Goal: Entertainment & Leisure: Consume media (video, audio)

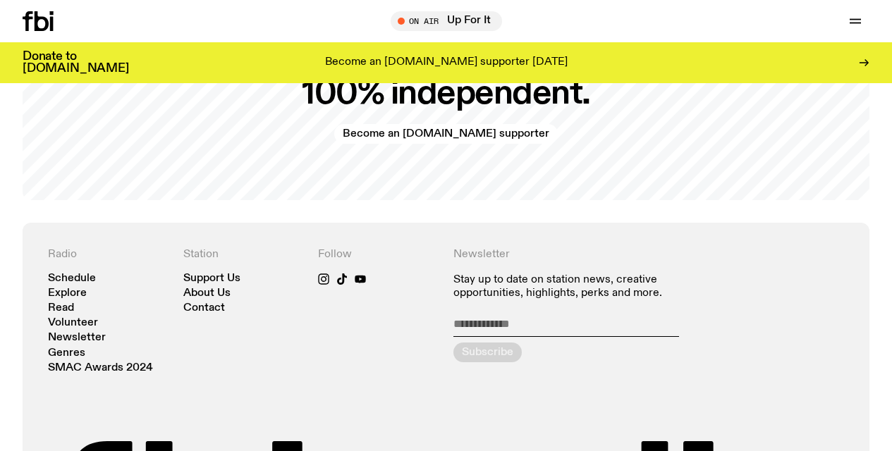
scroll to position [2731, 0]
click at [75, 277] on link "Schedule" at bounding box center [72, 278] width 48 height 11
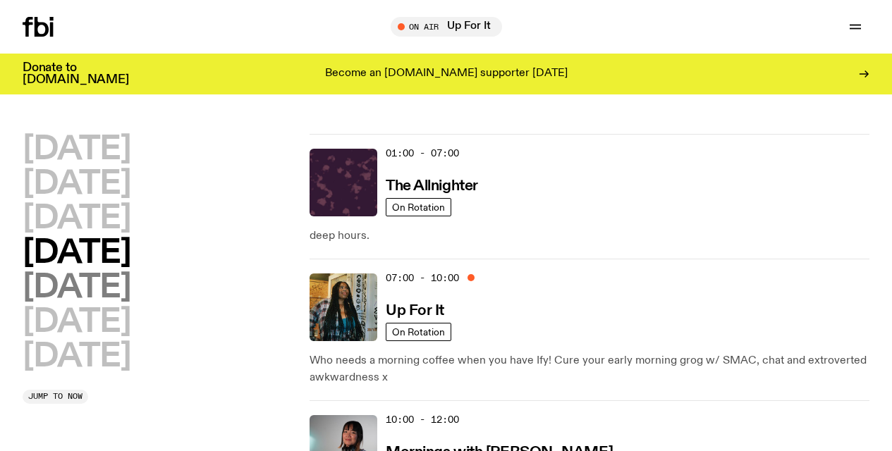
click at [94, 291] on h2 "[DATE]" at bounding box center [77, 288] width 108 height 32
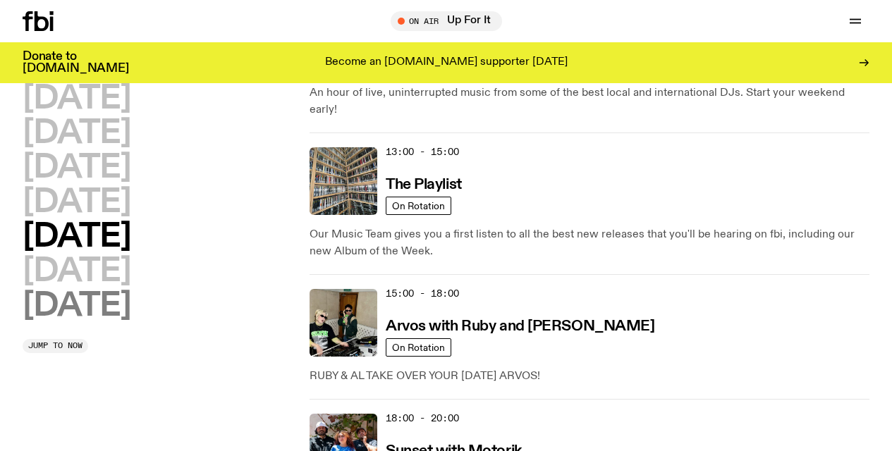
scroll to position [558, 0]
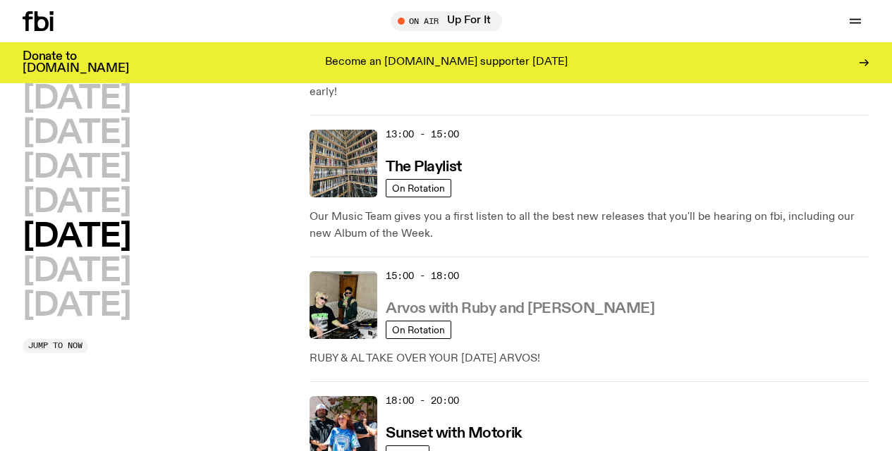
click at [461, 302] on h3 "Arvos with Ruby and [PERSON_NAME]" at bounding box center [520, 309] width 269 height 15
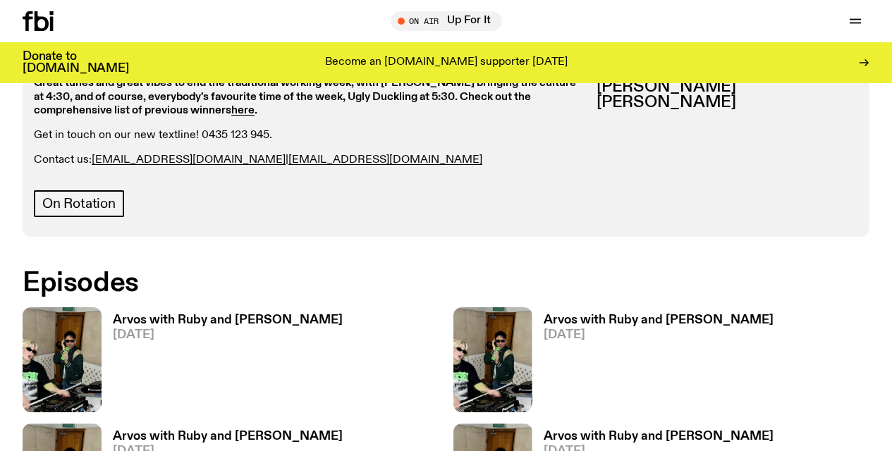
scroll to position [724, 0]
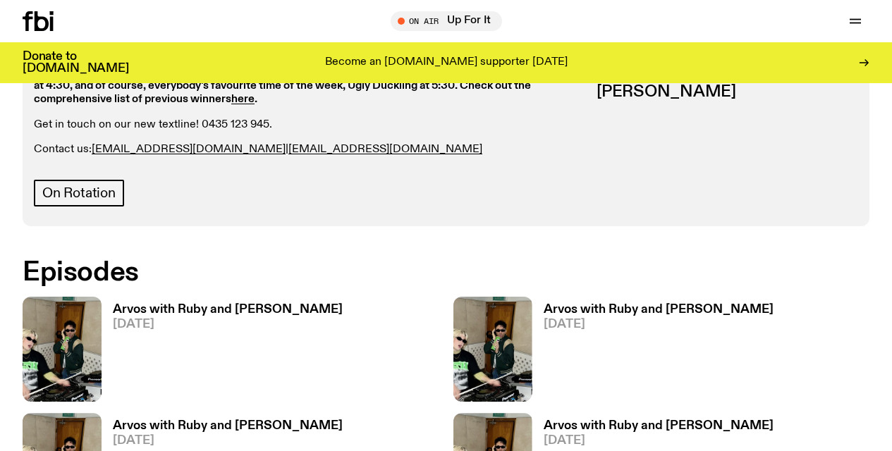
click at [187, 304] on h3 "Arvos with Ruby and [PERSON_NAME]" at bounding box center [228, 310] width 230 height 12
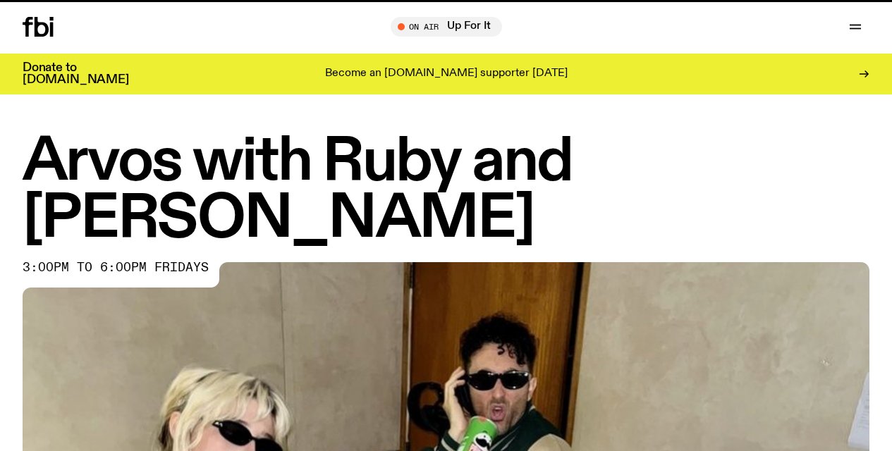
scroll to position [724, 0]
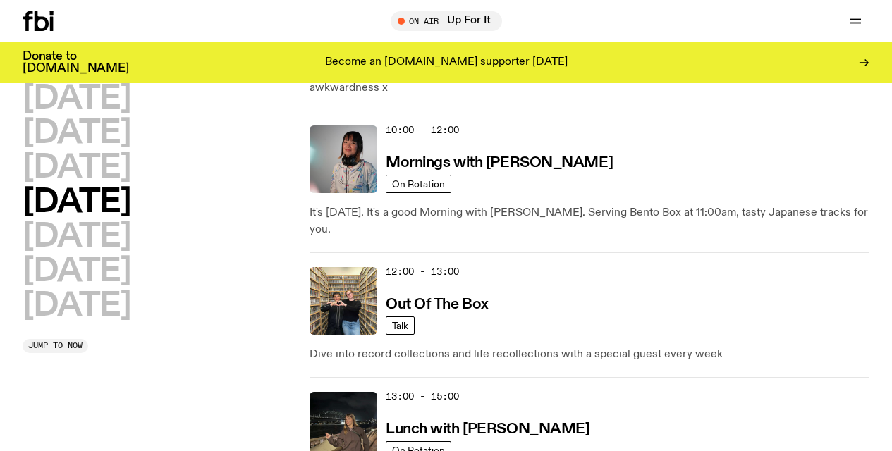
scroll to position [273, 0]
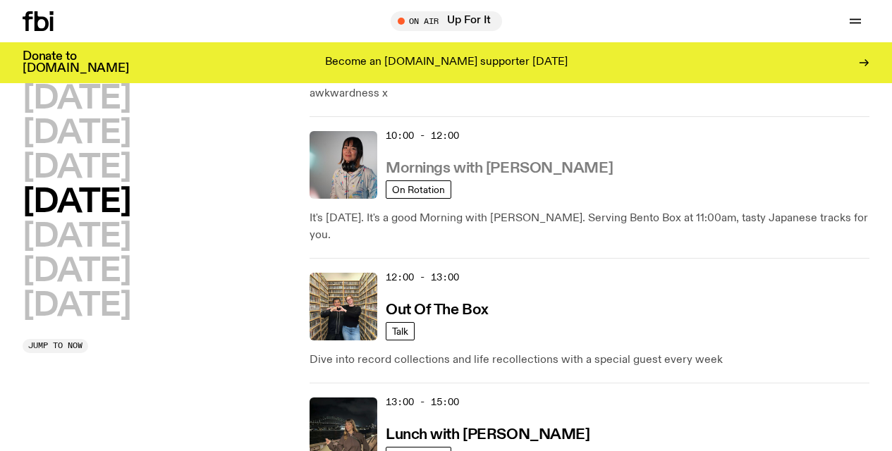
click at [460, 166] on h3 "Mornings with [PERSON_NAME]" at bounding box center [499, 169] width 227 height 15
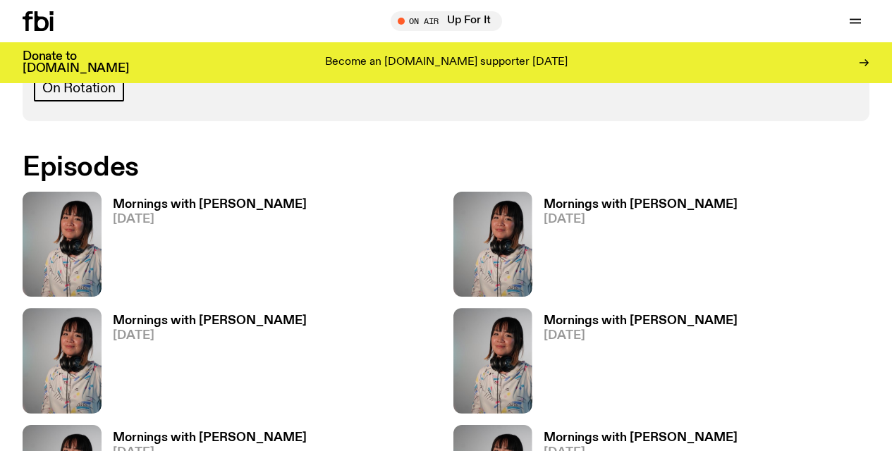
scroll to position [834, 0]
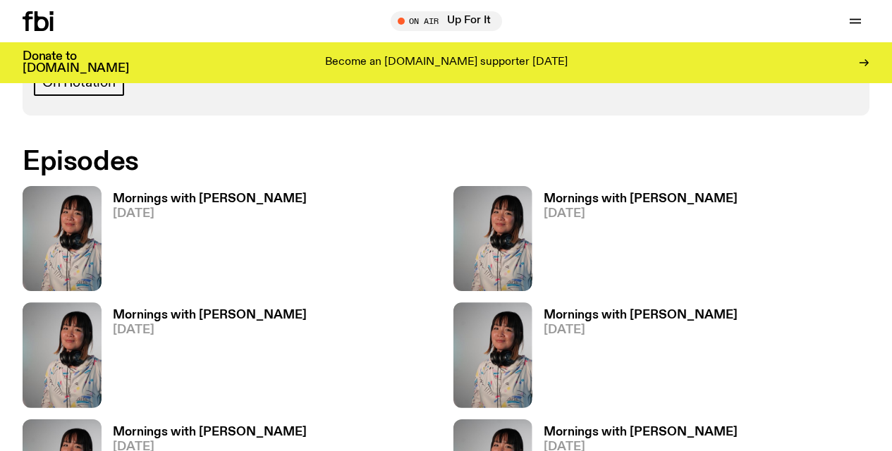
click at [586, 193] on h3 "Mornings with [PERSON_NAME]" at bounding box center [641, 199] width 194 height 12
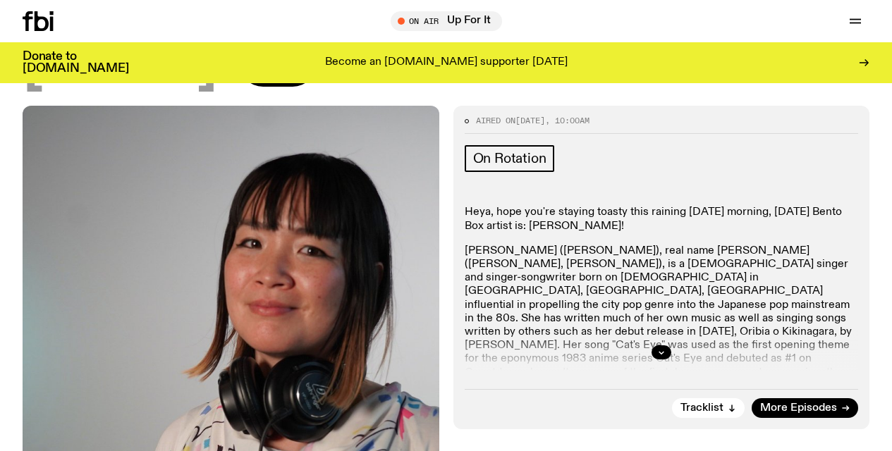
scroll to position [205, 0]
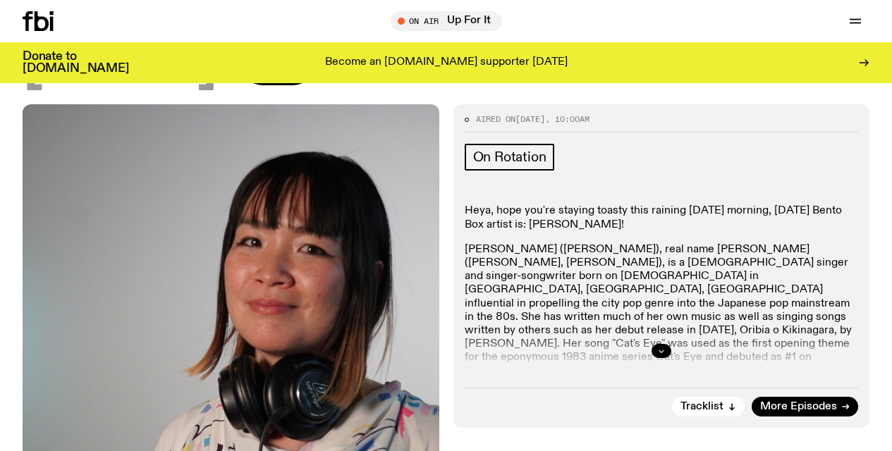
click at [662, 347] on icon "button" at bounding box center [661, 351] width 8 height 8
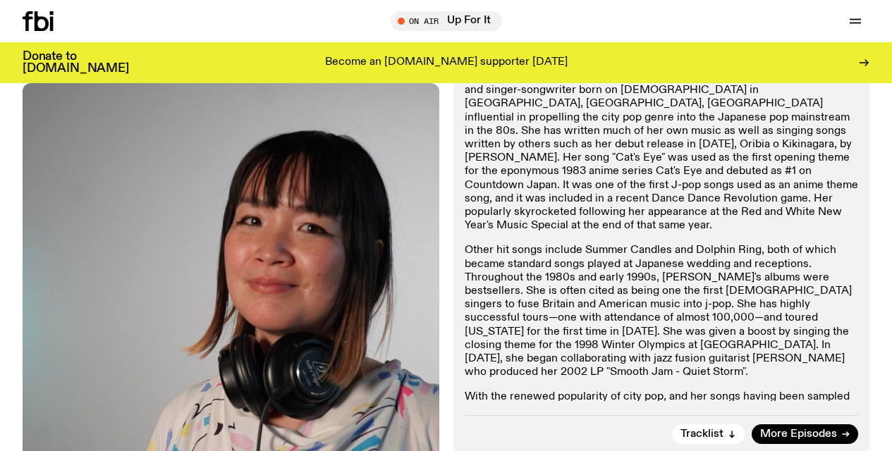
scroll to position [394, 0]
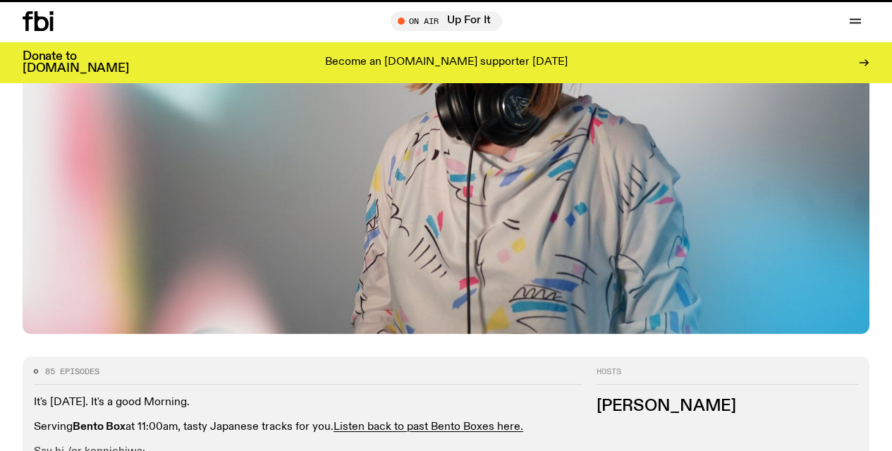
scroll to position [834, 0]
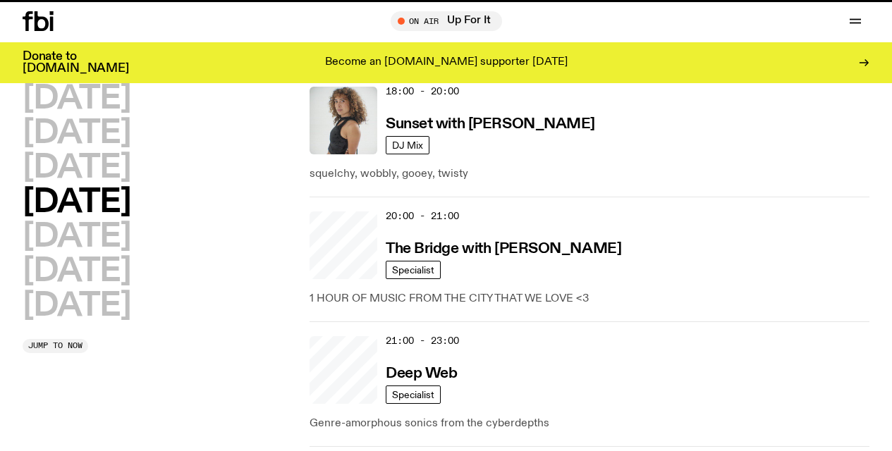
scroll to position [273, 0]
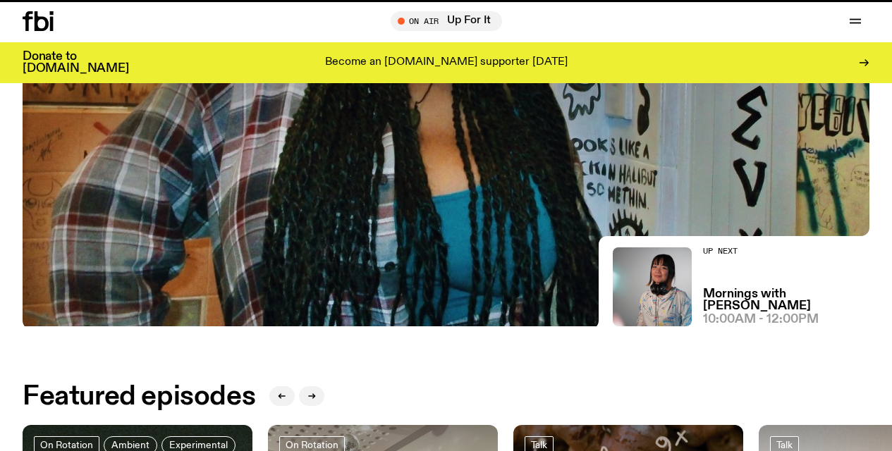
scroll to position [2731, 0]
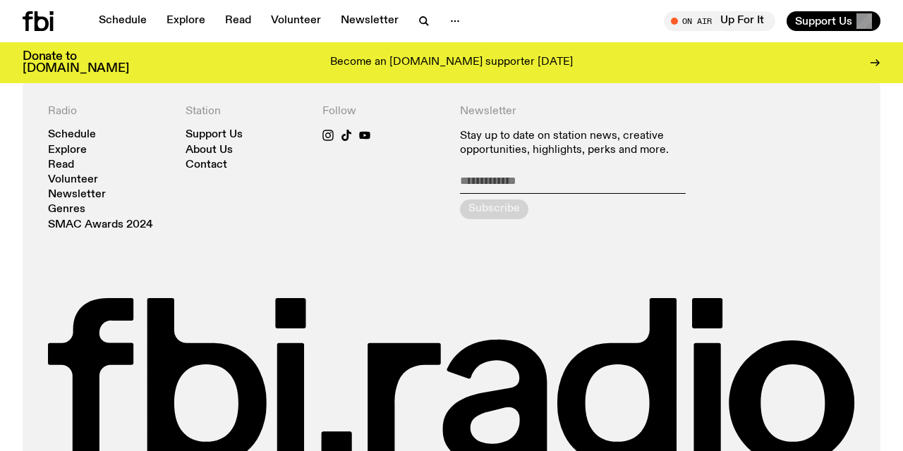
scroll to position [2949, 0]
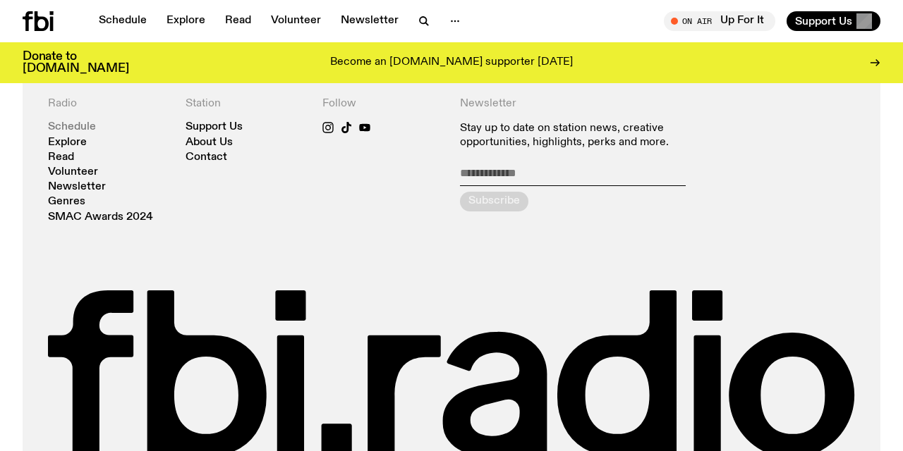
click at [73, 129] on link "Schedule" at bounding box center [72, 127] width 48 height 11
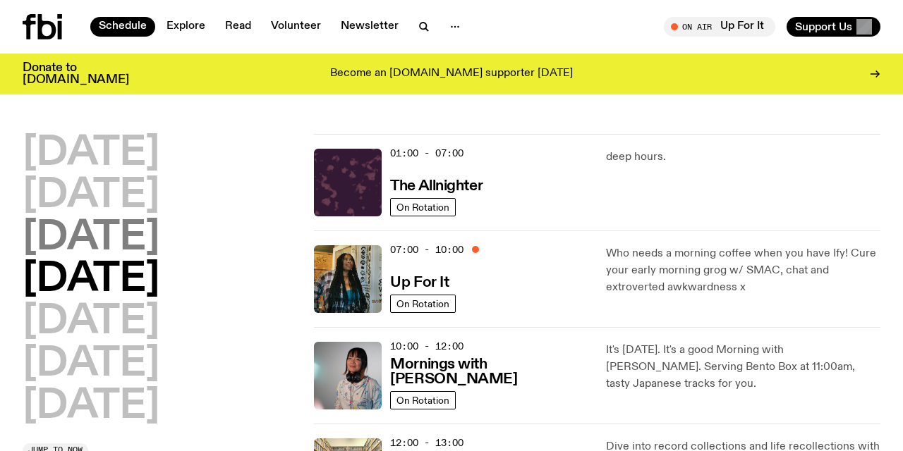
click at [123, 236] on h2 "[DATE]" at bounding box center [91, 239] width 137 height 40
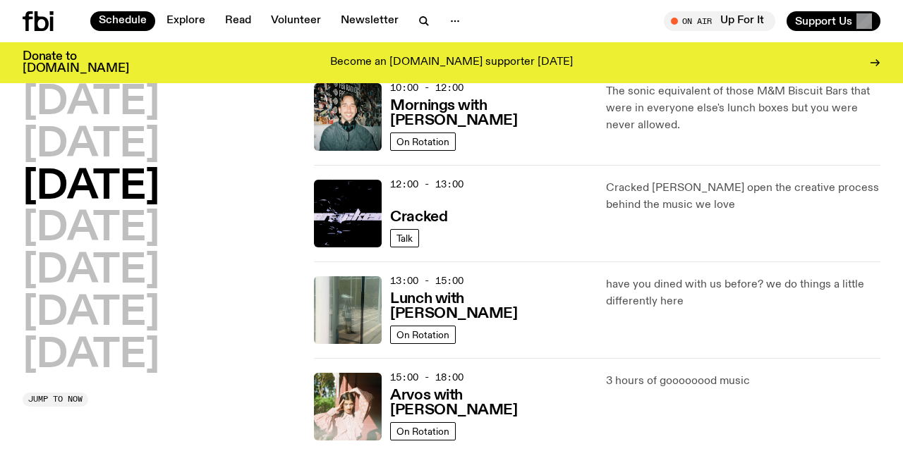
scroll to position [255, 0]
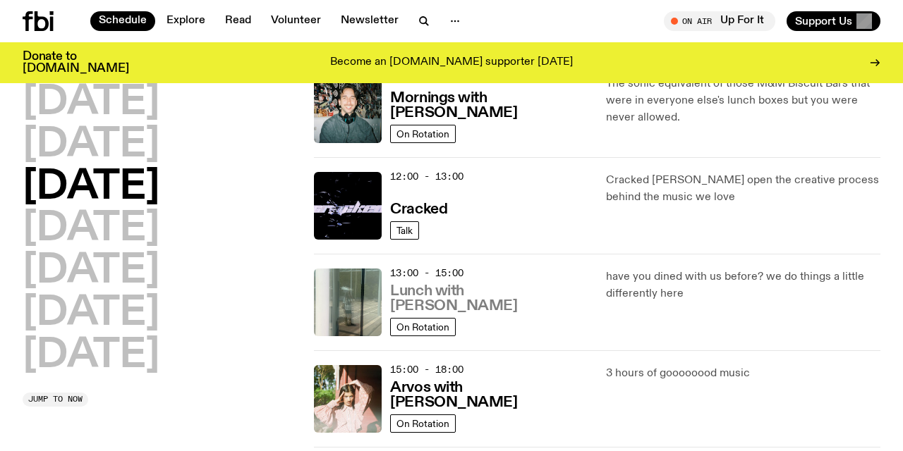
click at [454, 303] on h3 "Lunch with [PERSON_NAME]" at bounding box center [489, 299] width 198 height 30
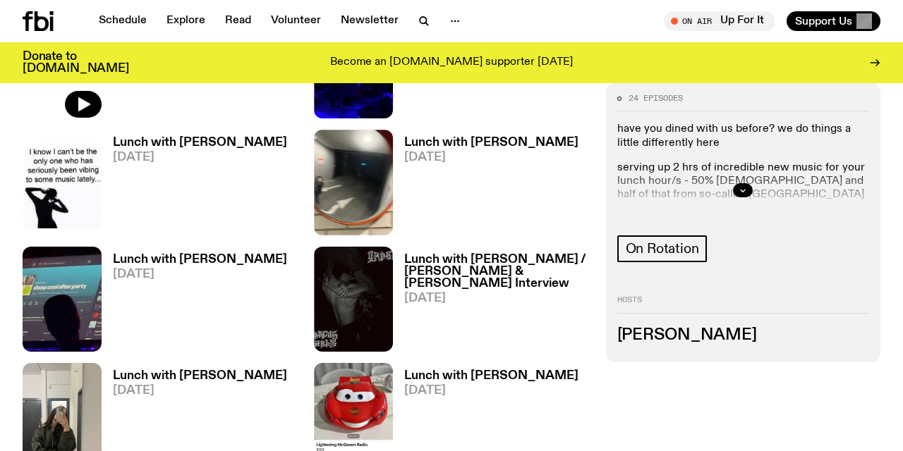
scroll to position [799, 0]
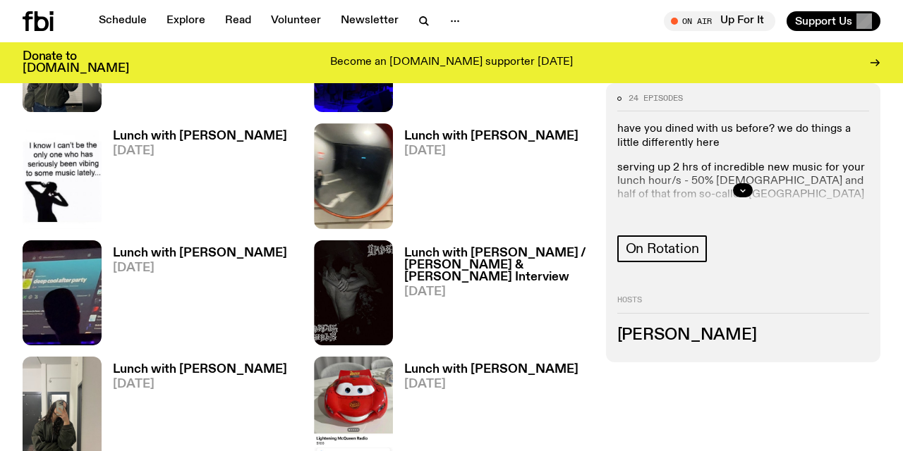
click at [144, 364] on h3 "Lunch with [PERSON_NAME]" at bounding box center [200, 370] width 174 height 12
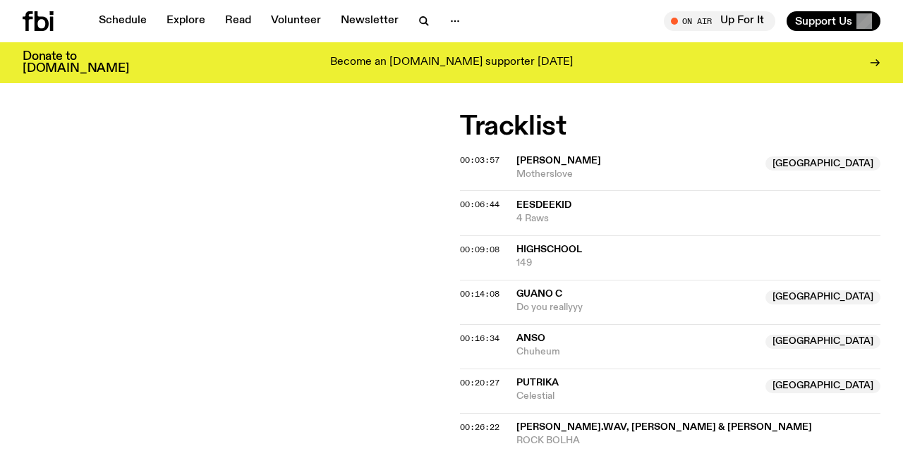
scroll to position [578, 0]
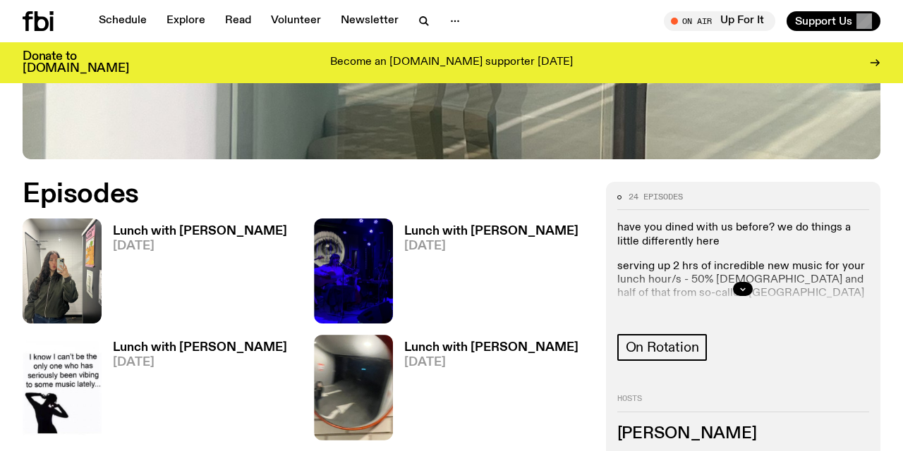
scroll to position [585, 0]
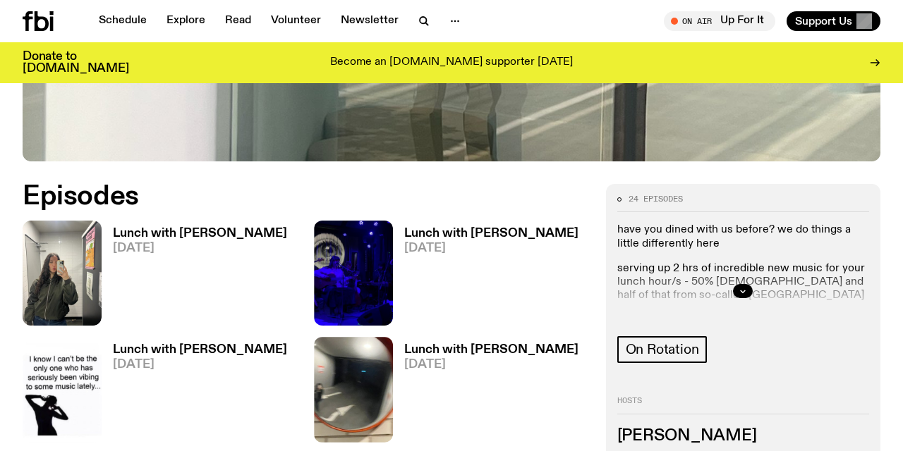
click at [148, 228] on h3 "Lunch with Louisa Christie" at bounding box center [200, 234] width 174 height 12
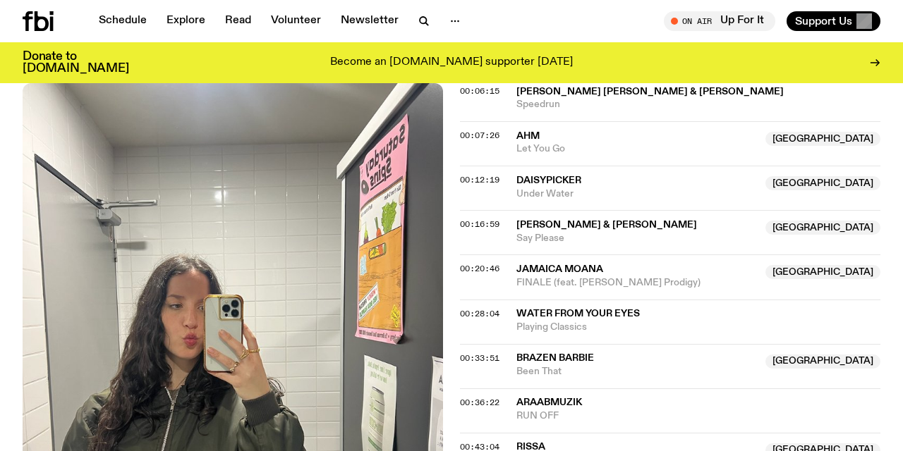
scroll to position [646, 0]
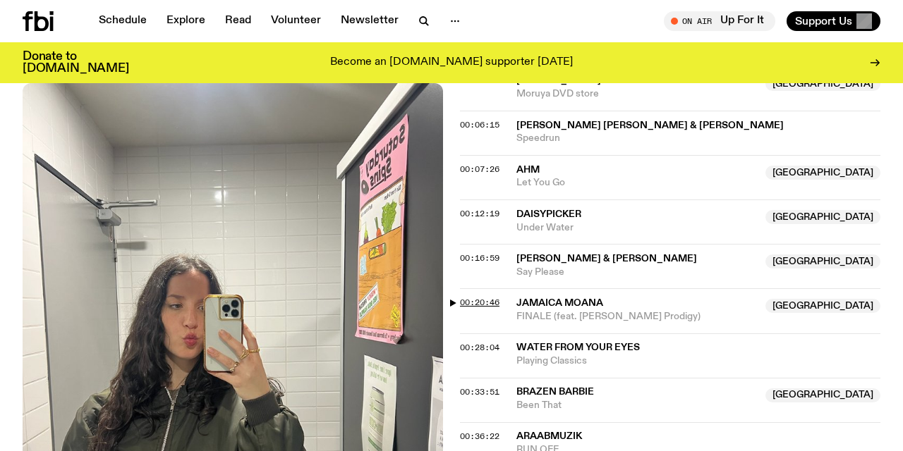
click at [482, 297] on span "00:20:46" at bounding box center [480, 302] width 40 height 11
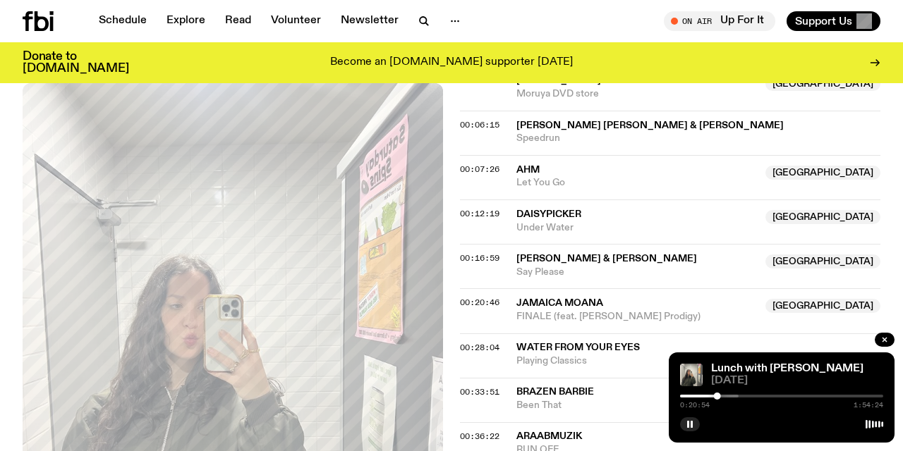
click at [722, 396] on div at bounding box center [636, 396] width 203 height 3
click at [717, 396] on div at bounding box center [619, 396] width 203 height 3
click at [723, 396] on div at bounding box center [661, 396] width 203 height 3
click at [721, 395] on div at bounding box center [723, 396] width 7 height 7
click at [716, 394] on div "0:23:02 1:54:24" at bounding box center [781, 400] width 203 height 17
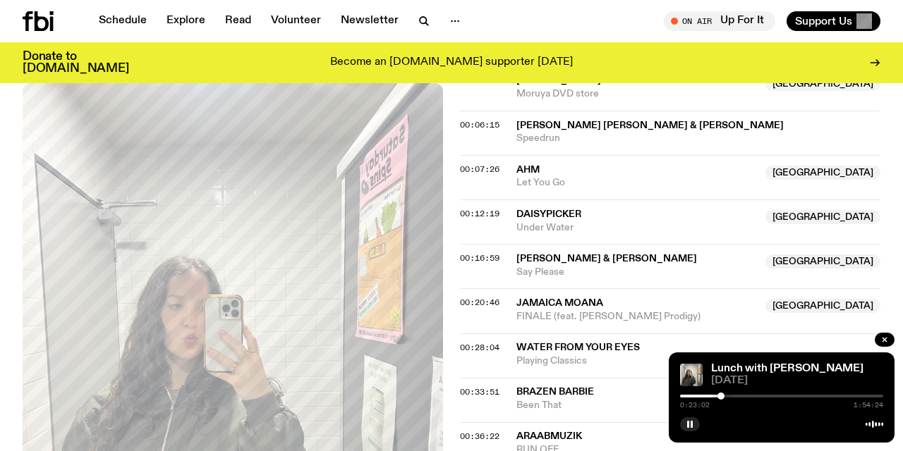
click at [713, 399] on div "0:23:02 1:54:24" at bounding box center [781, 400] width 203 height 17
click at [717, 395] on div at bounding box center [619, 396] width 203 height 3
click at [885, 338] on icon "button" at bounding box center [884, 340] width 8 height 8
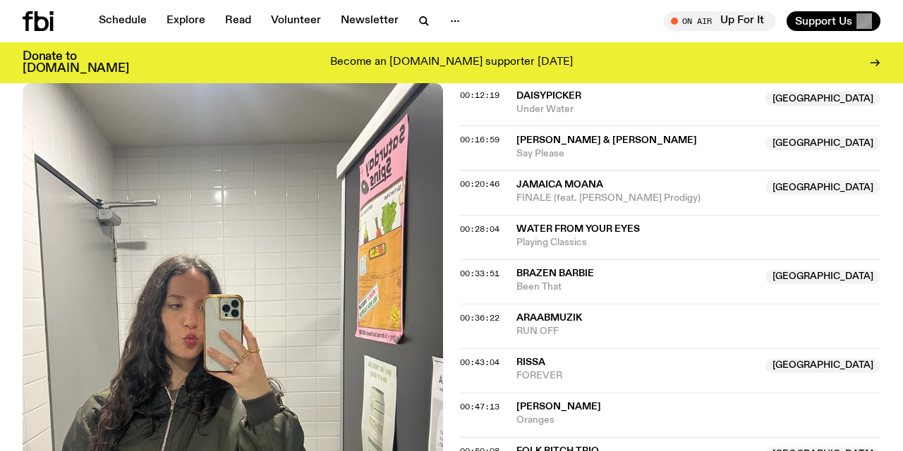
scroll to position [767, 0]
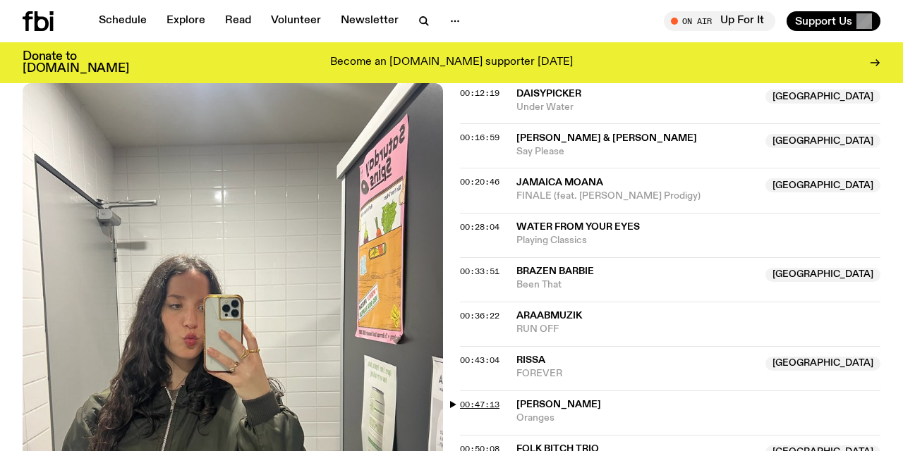
click at [481, 399] on span "00:47:13" at bounding box center [480, 404] width 40 height 11
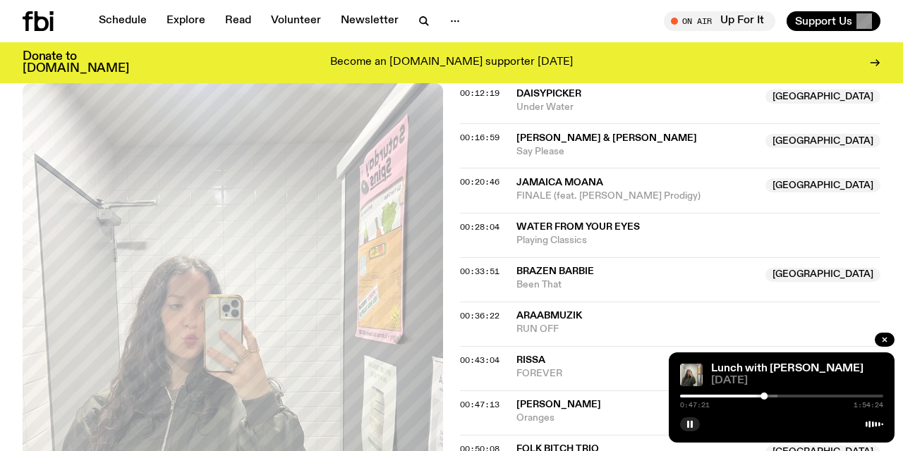
click at [770, 395] on div at bounding box center [675, 396] width 203 height 3
click at [776, 397] on div at bounding box center [683, 396] width 203 height 3
click at [783, 396] on div at bounding box center [686, 396] width 203 height 3
click at [791, 396] on div at bounding box center [696, 396] width 203 height 3
click at [778, 395] on div at bounding box center [693, 396] width 203 height 3
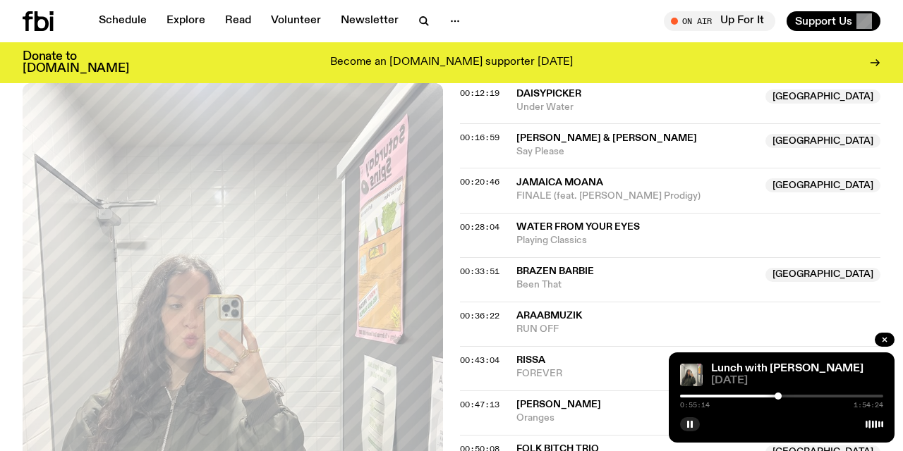
click at [768, 396] on div at bounding box center [676, 396] width 203 height 3
click at [760, 395] on div at bounding box center [666, 396] width 203 height 3
click at [755, 395] on div at bounding box center [658, 396] width 203 height 3
click at [760, 396] on div at bounding box center [781, 396] width 203 height 3
click at [765, 395] on div at bounding box center [781, 396] width 203 height 3
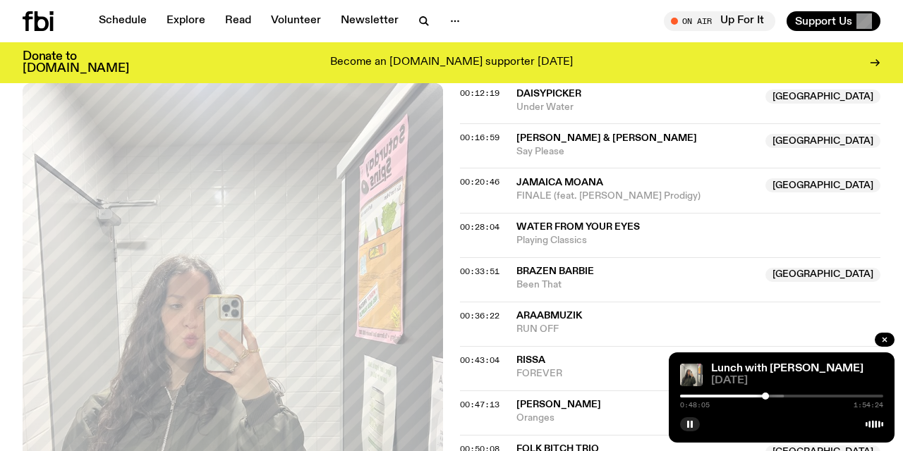
click at [770, 395] on div at bounding box center [682, 396] width 203 height 3
click at [774, 395] on div at bounding box center [685, 396] width 203 height 3
click at [771, 394] on div at bounding box center [770, 396] width 7 height 7
click at [775, 398] on div "0:51:30 1:54:24" at bounding box center [781, 400] width 203 height 17
click at [775, 394] on div at bounding box center [774, 396] width 7 height 7
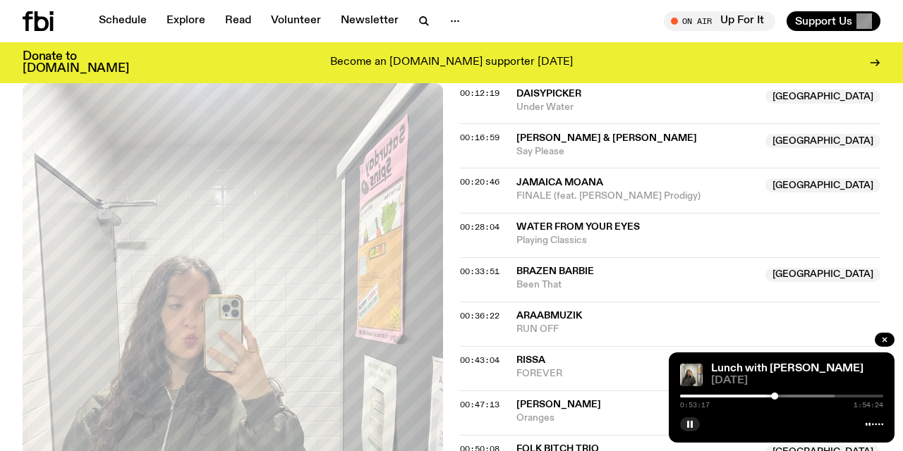
click at [764, 396] on div at bounding box center [672, 396] width 203 height 3
click at [760, 396] on div at bounding box center [662, 396] width 203 height 3
click at [748, 395] on div at bounding box center [658, 396] width 203 height 3
click at [751, 395] on div at bounding box center [751, 396] width 7 height 7
click at [749, 396] on div at bounding box center [749, 396] width 7 height 7
